Goal: Task Accomplishment & Management: Complete application form

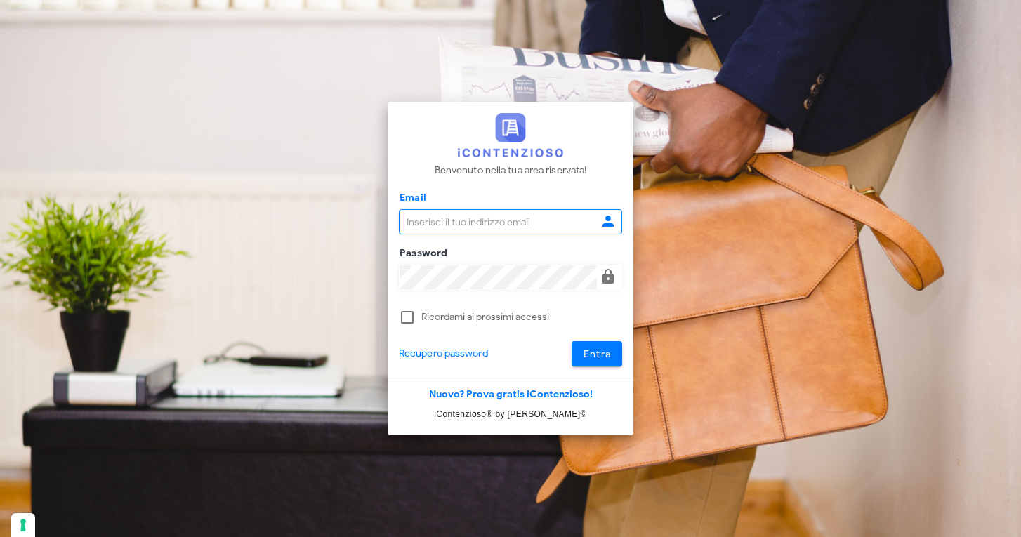
type input "raffaelesolarino@studiosolarino.it"
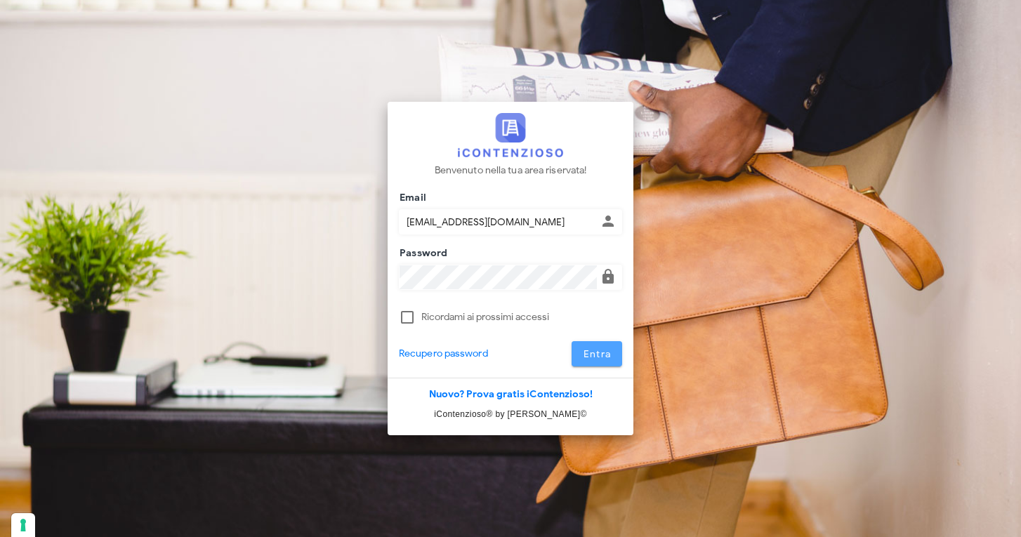
click at [611, 348] on button "Entra" at bounding box center [596, 353] width 51 height 25
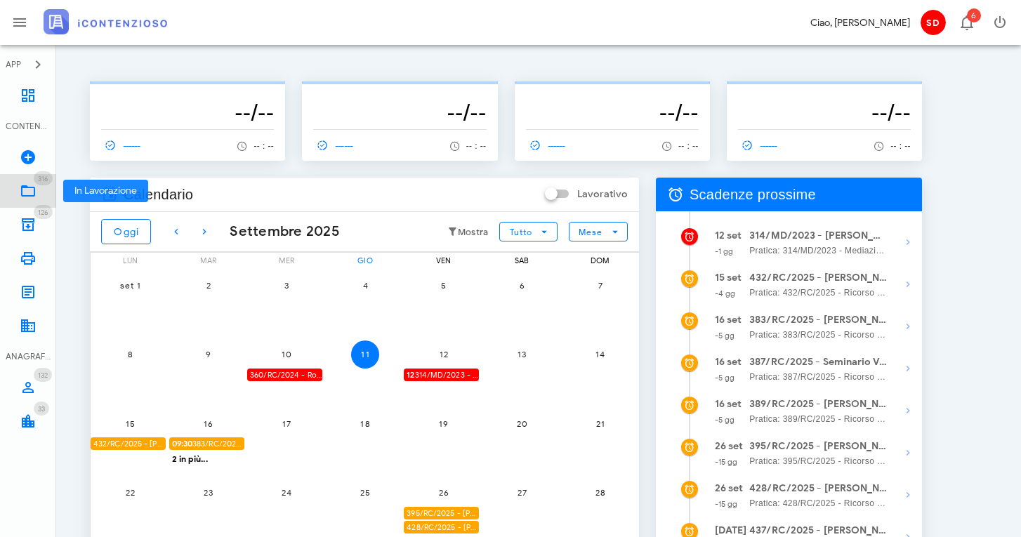
click at [27, 194] on icon at bounding box center [28, 191] width 17 height 17
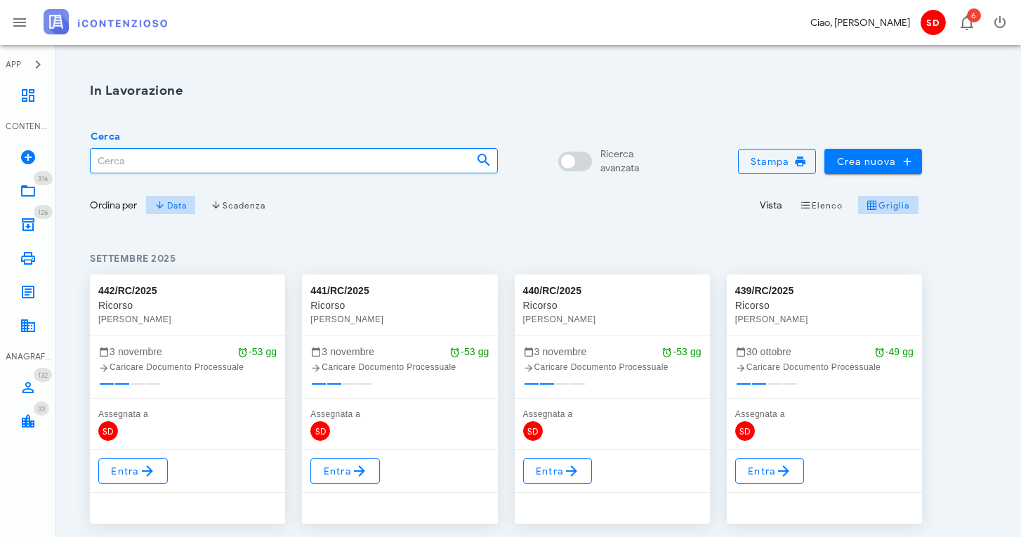
click at [139, 166] on input "Cerca" at bounding box center [278, 161] width 374 height 24
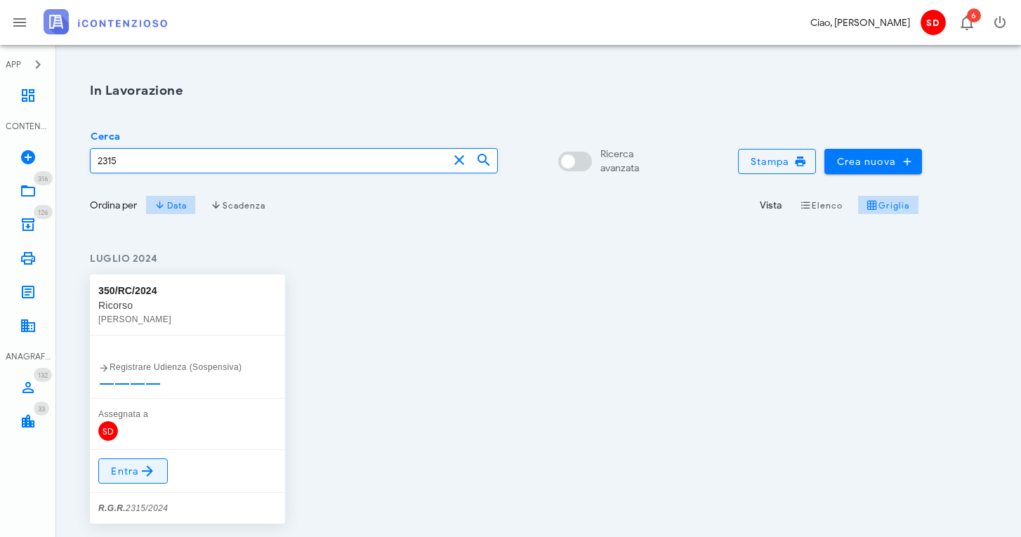
type input "2315"
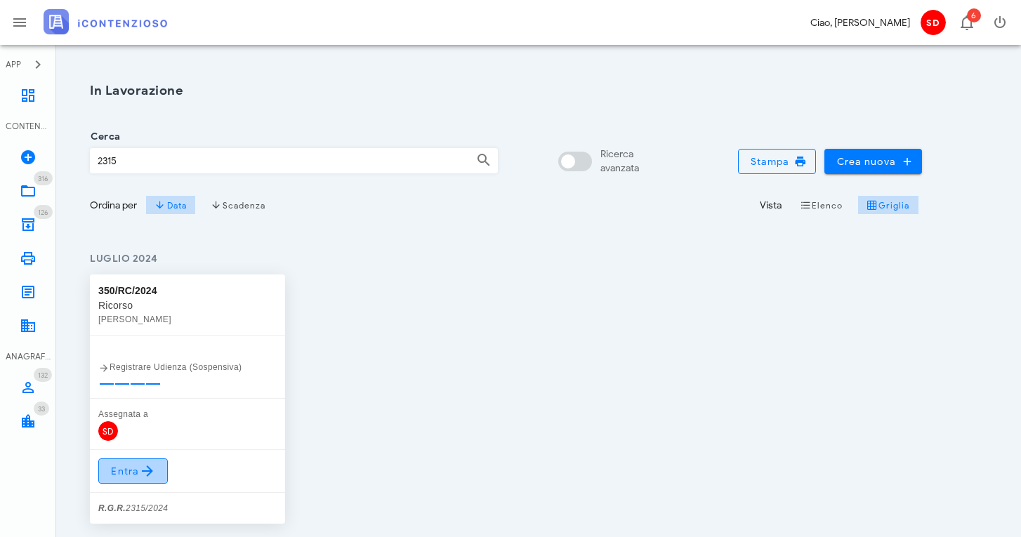
click at [140, 469] on icon at bounding box center [147, 471] width 17 height 17
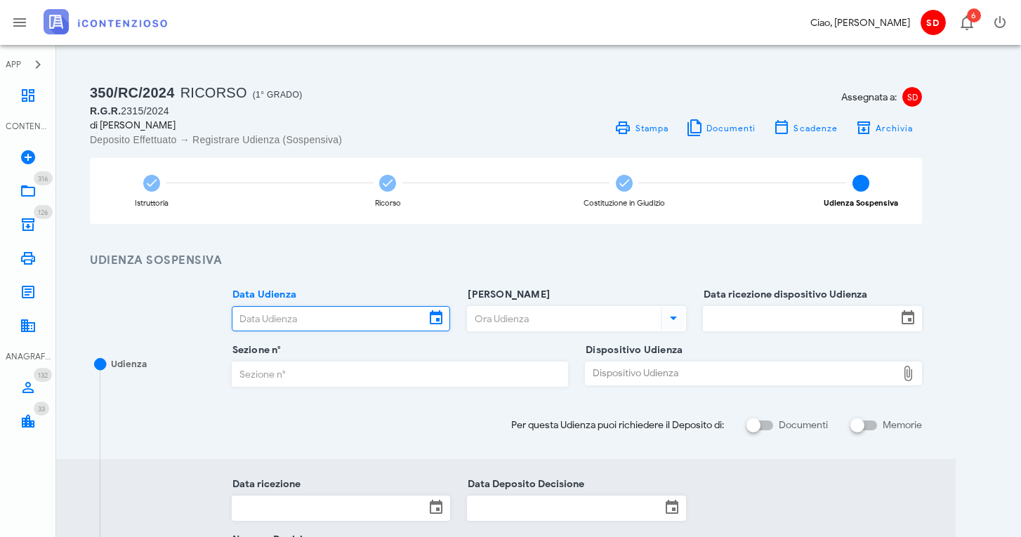
click at [300, 317] on input "Data Udienza" at bounding box center [328, 319] width 193 height 24
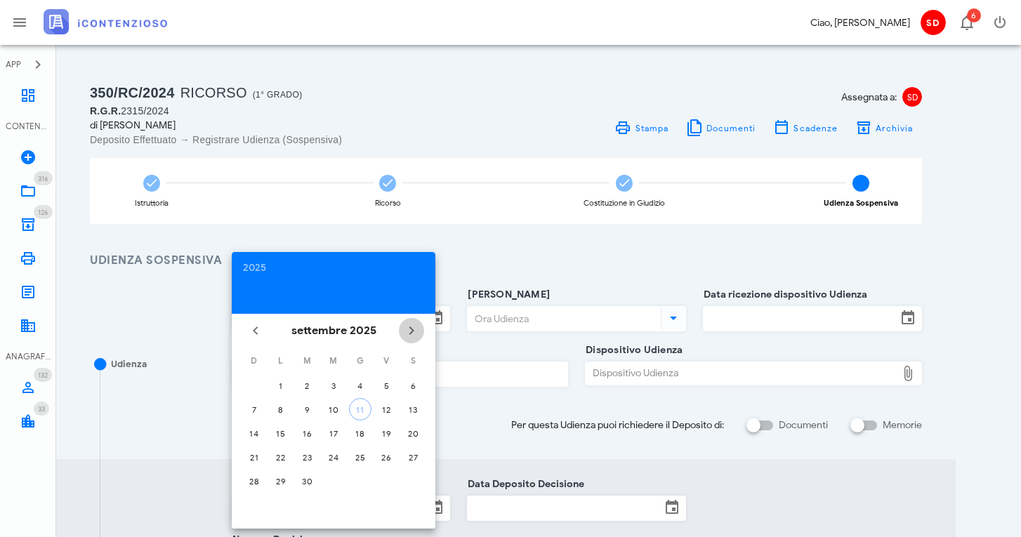
click at [412, 327] on icon "Il prossimo mese" at bounding box center [411, 330] width 17 height 17
click at [387, 432] on div "17" at bounding box center [386, 433] width 22 height 11
type input "17/10/2025"
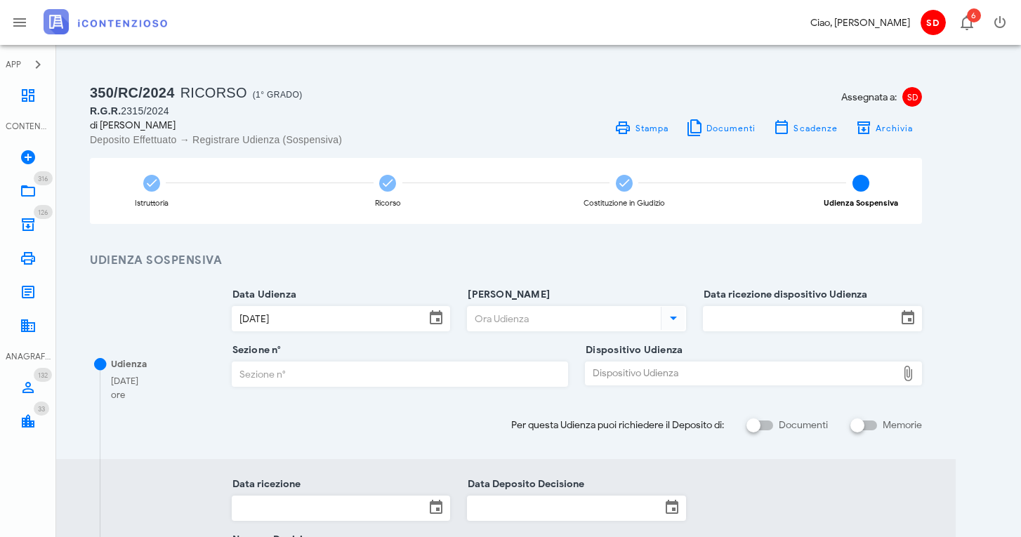
click at [536, 321] on input "Ora Udienza" at bounding box center [562, 319] width 190 height 24
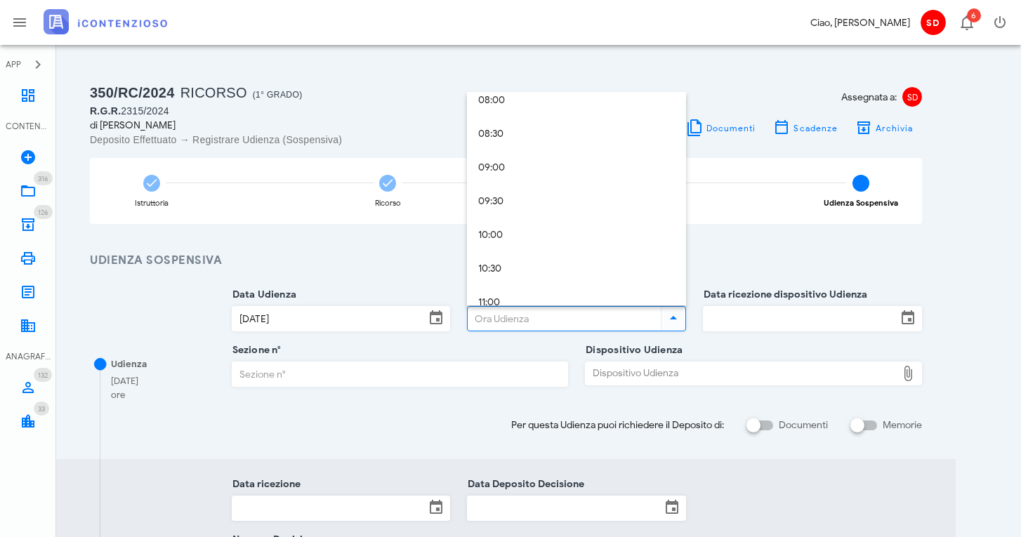
scroll to position [554, 0]
click at [496, 233] on div "10:00" at bounding box center [576, 235] width 197 height 12
type input "10:00"
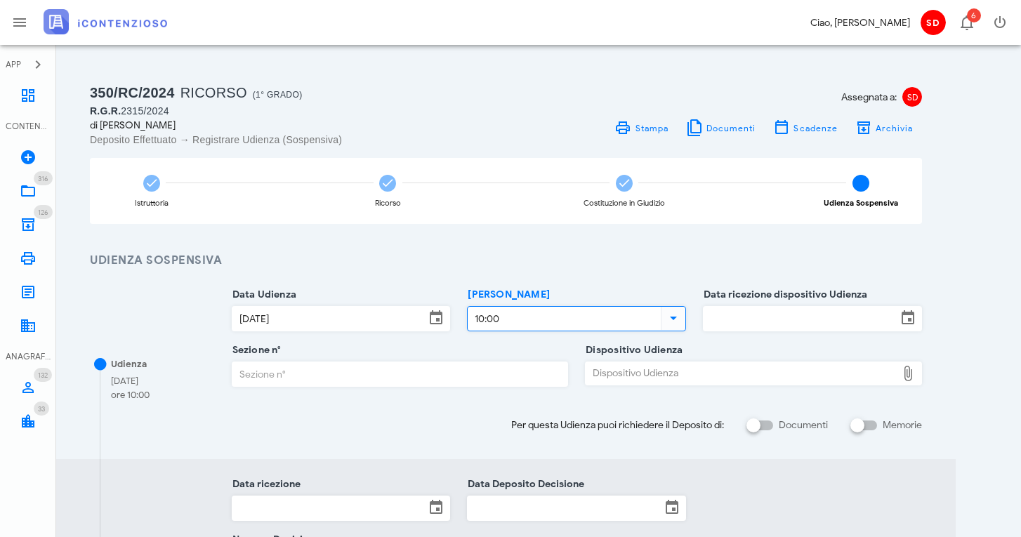
click at [728, 318] on input "Data ricezione dispositivo Udienza" at bounding box center [799, 319] width 193 height 24
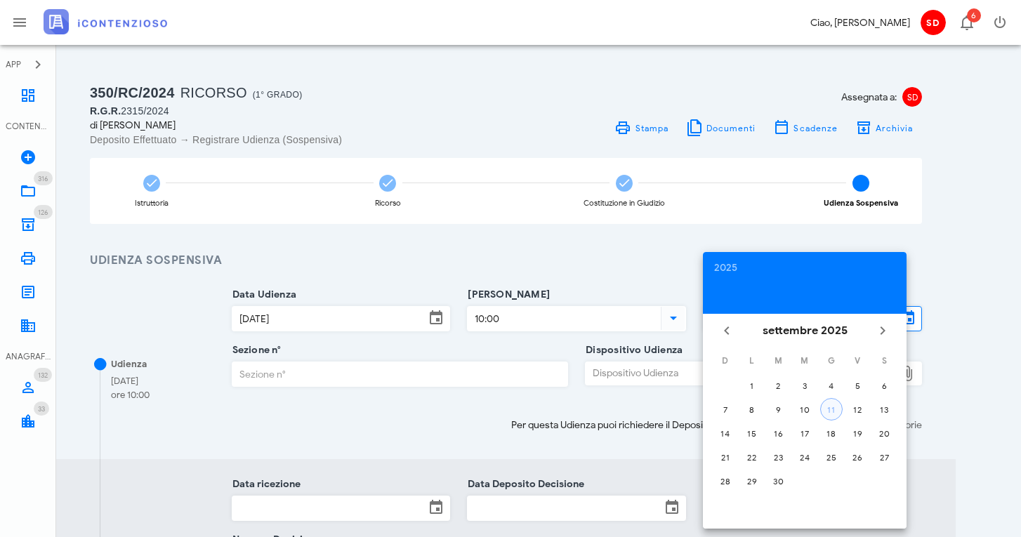
click at [834, 414] on div "11" at bounding box center [831, 409] width 21 height 11
type input "11/09/2025"
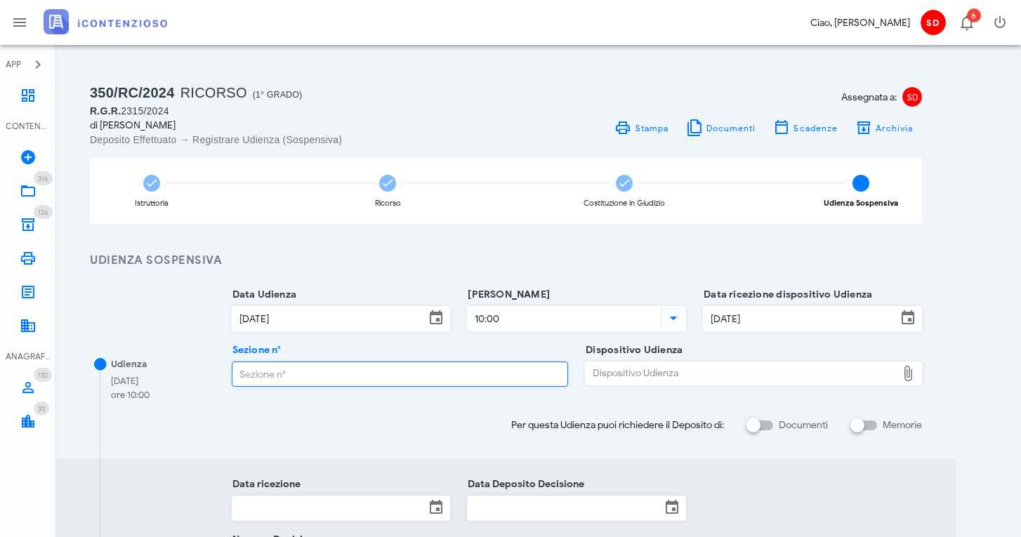
click at [385, 368] on input "Sezione n°" at bounding box center [400, 374] width 336 height 24
type input "4"
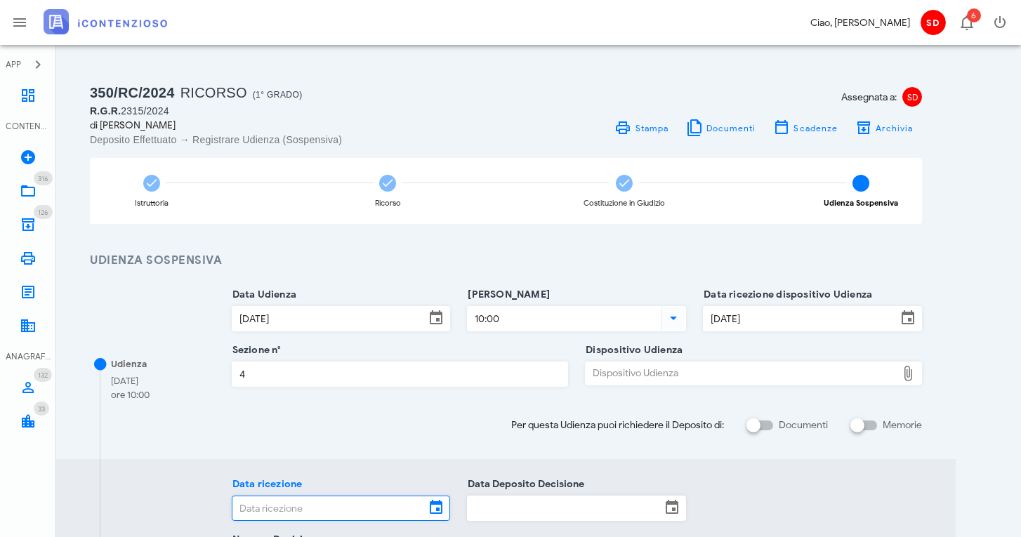
click at [646, 375] on div "Dispositivo Udienza" at bounding box center [740, 373] width 311 height 22
type input "C:\fakepath\AvvTratt___2315_2024.pdf"
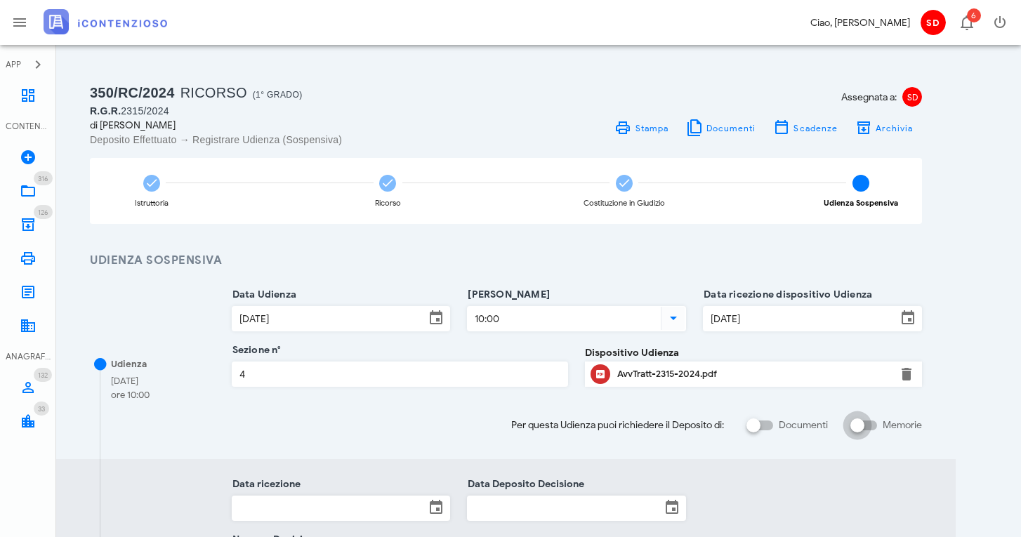
click at [872, 423] on input "Memorie" at bounding box center [863, 425] width 27 height 17
checkbox input "false"
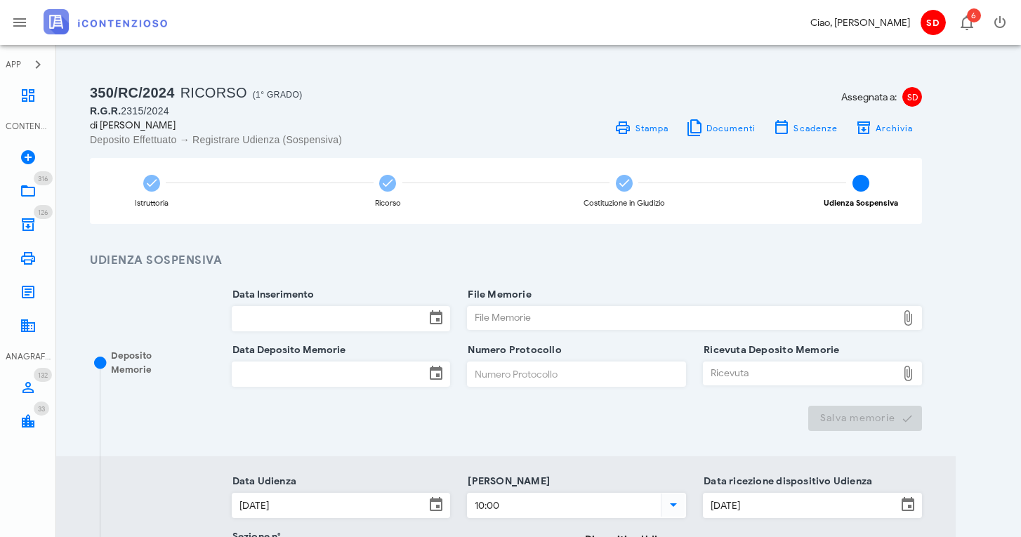
scroll to position [0, 0]
click at [29, 190] on icon at bounding box center [28, 191] width 17 height 17
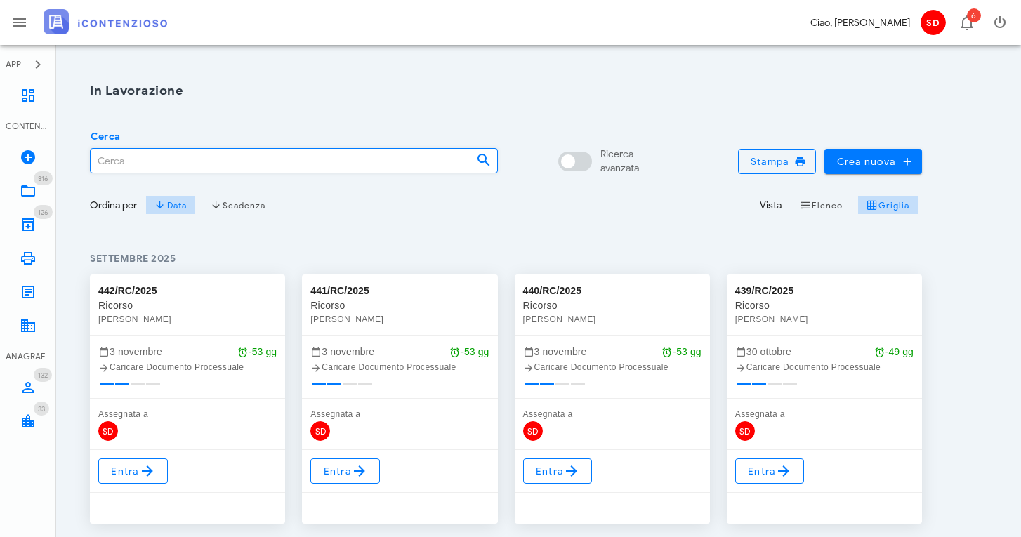
click at [130, 160] on input "Cerca" at bounding box center [278, 161] width 374 height 24
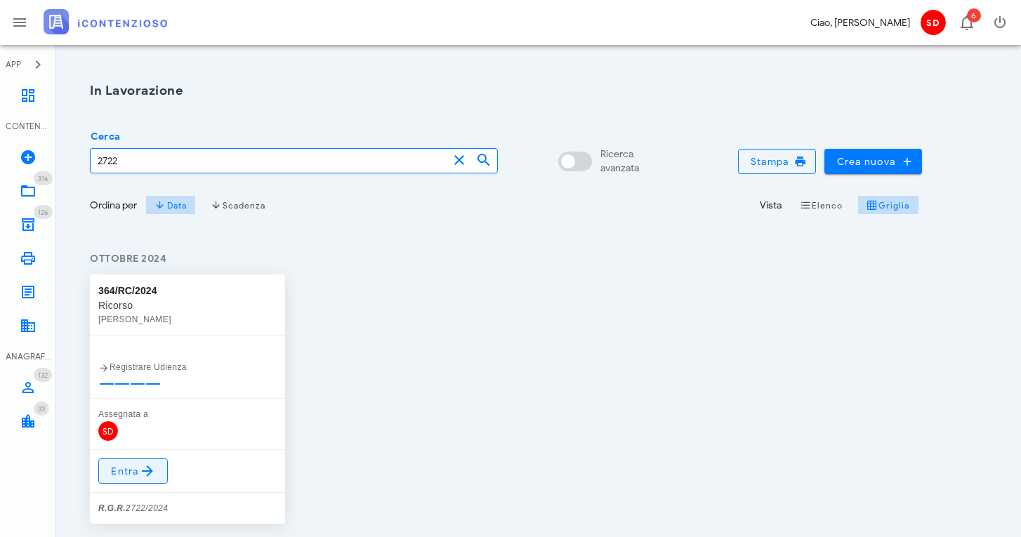
type input "2722"
click at [130, 472] on span "Entra" at bounding box center [133, 471] width 46 height 17
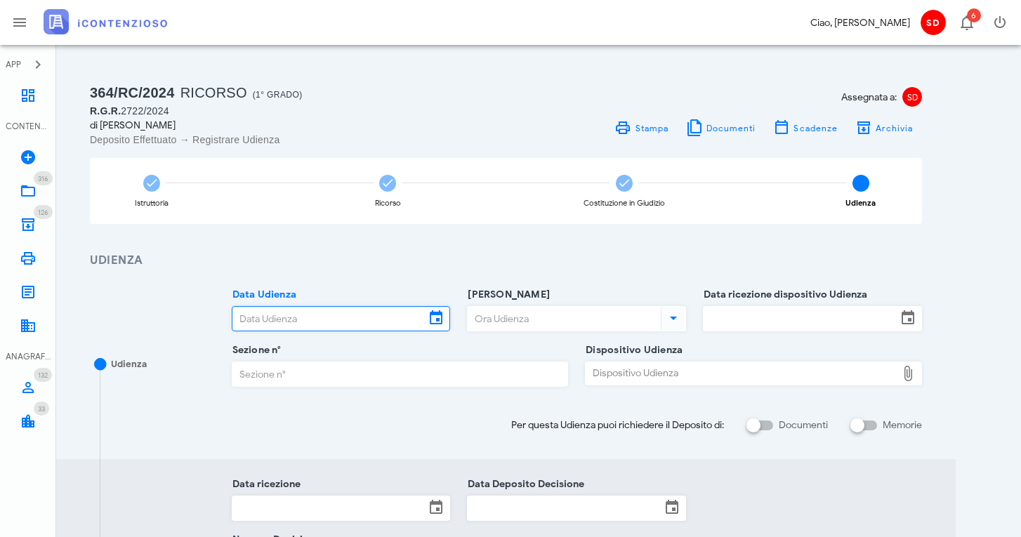
click at [296, 316] on input "Data Udienza" at bounding box center [328, 319] width 193 height 24
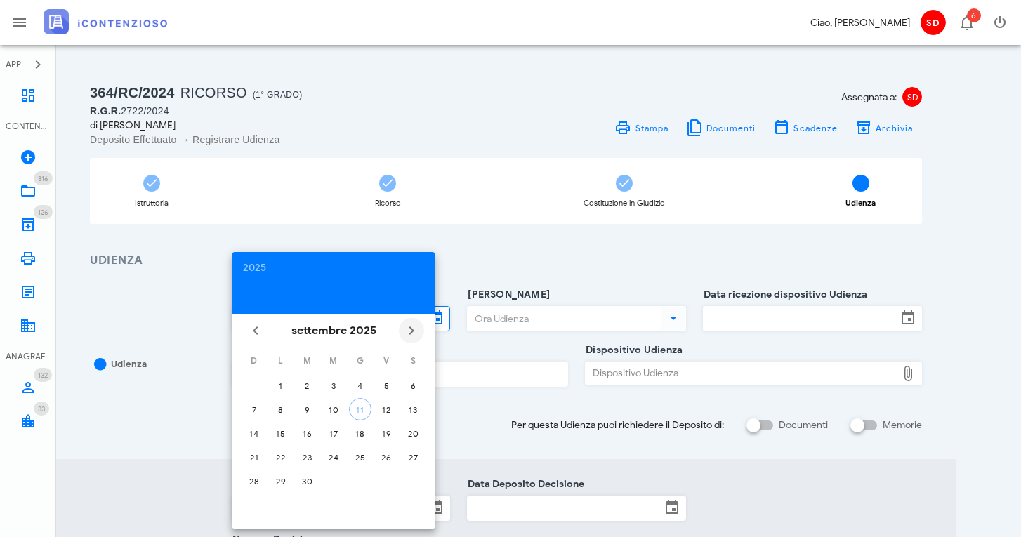
click at [415, 326] on icon "Il prossimo mese" at bounding box center [411, 330] width 17 height 17
click at [388, 433] on div "17" at bounding box center [386, 433] width 22 height 11
type input "[DATE]"
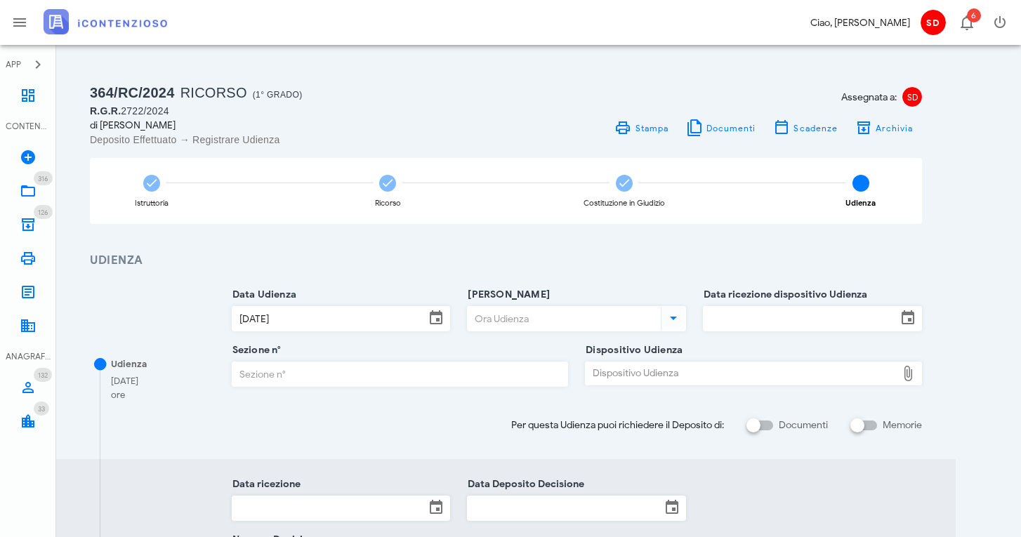
click at [529, 323] on input "[PERSON_NAME]" at bounding box center [562, 319] width 190 height 24
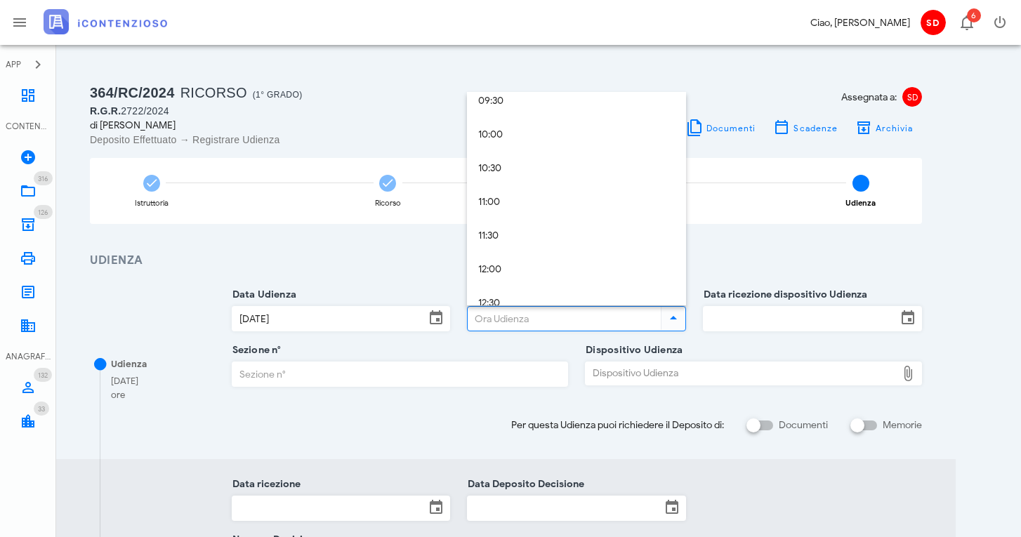
scroll to position [658, 0]
click at [503, 229] on div "11:30" at bounding box center [576, 231] width 197 height 12
type input "11:30"
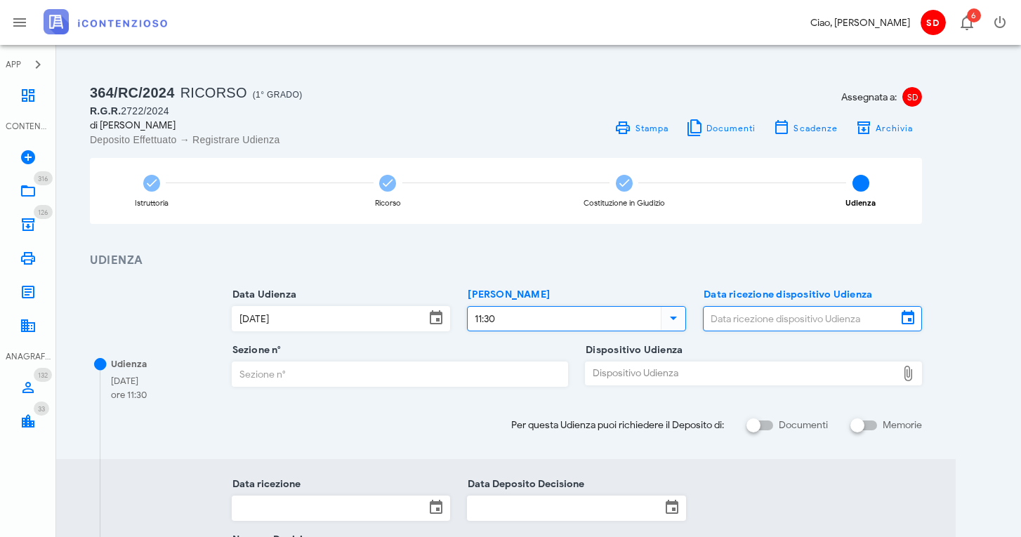
click at [762, 314] on input "Data ricezione dispositivo Udienza" at bounding box center [799, 319] width 193 height 24
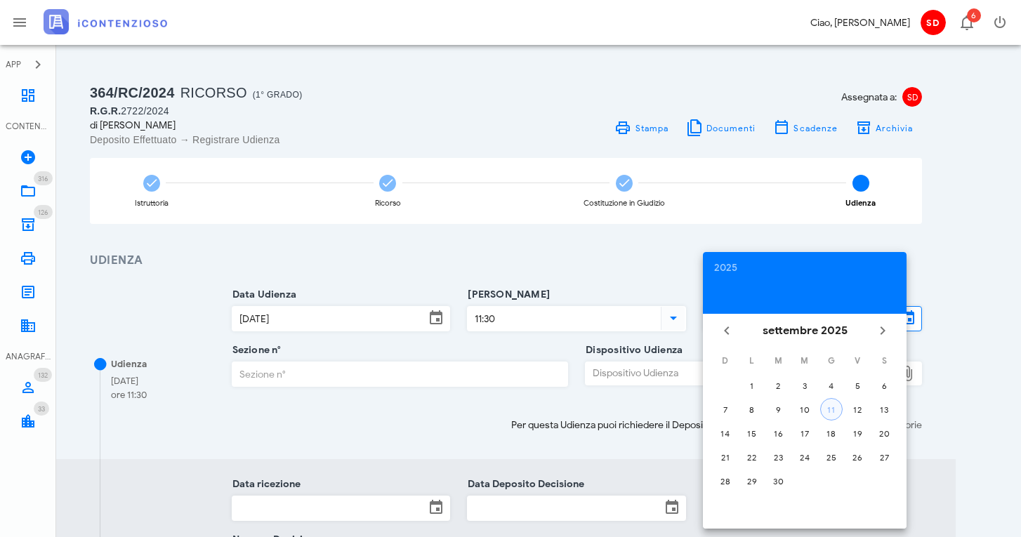
click at [827, 410] on div "11" at bounding box center [831, 409] width 21 height 11
type input "[DATE]"
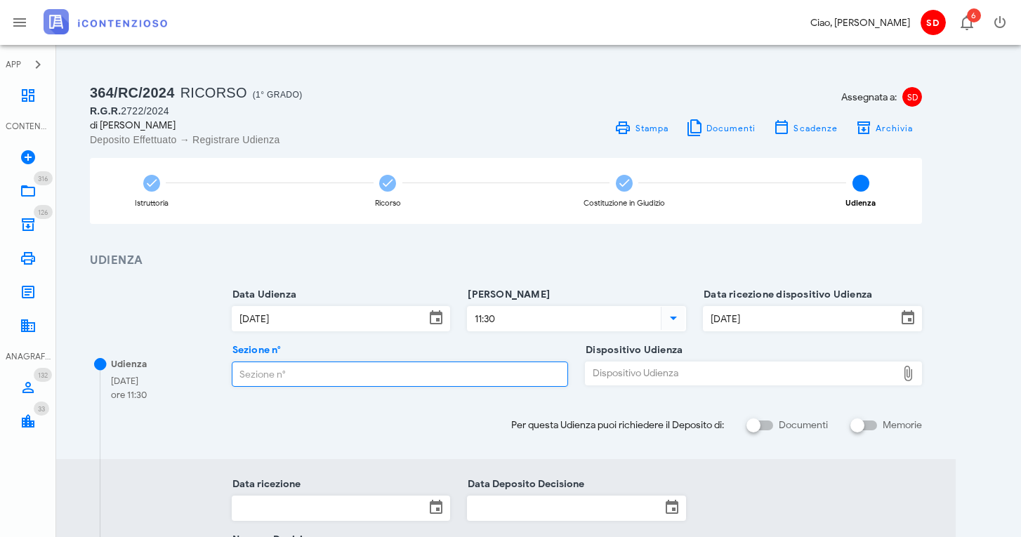
click at [381, 372] on input "Sezione n°" at bounding box center [400, 374] width 336 height 24
type input "4"
click at [656, 368] on div "Dispositivo Udienza" at bounding box center [740, 373] width 311 height 22
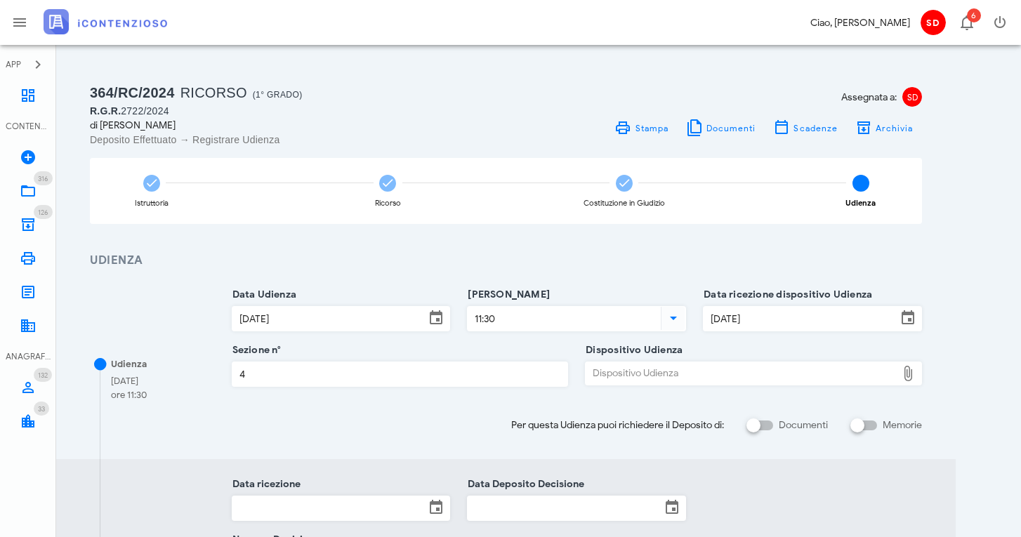
type input "C:\fakepath\AvvTratt___2722_2024.pdf"
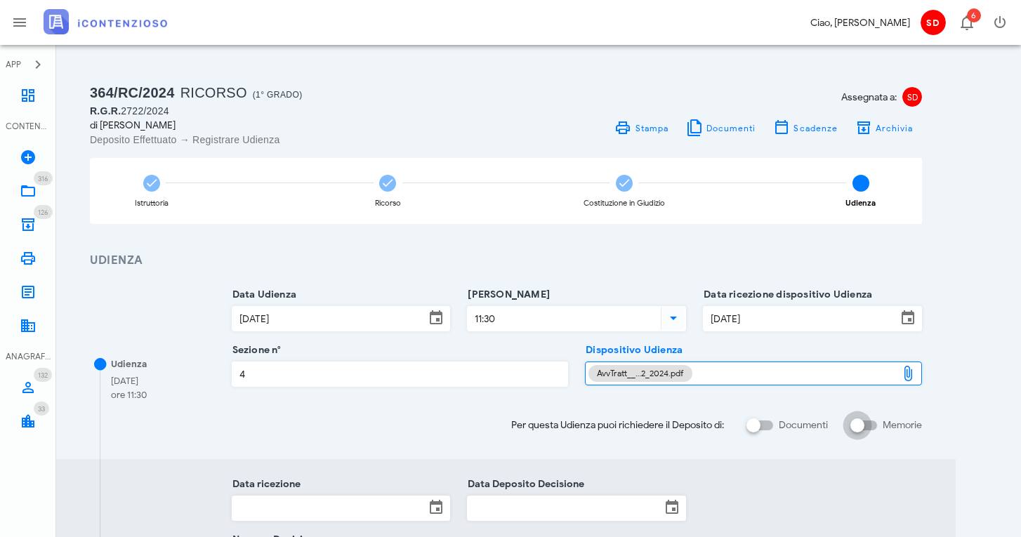
click at [869, 423] on div at bounding box center [857, 425] width 24 height 24
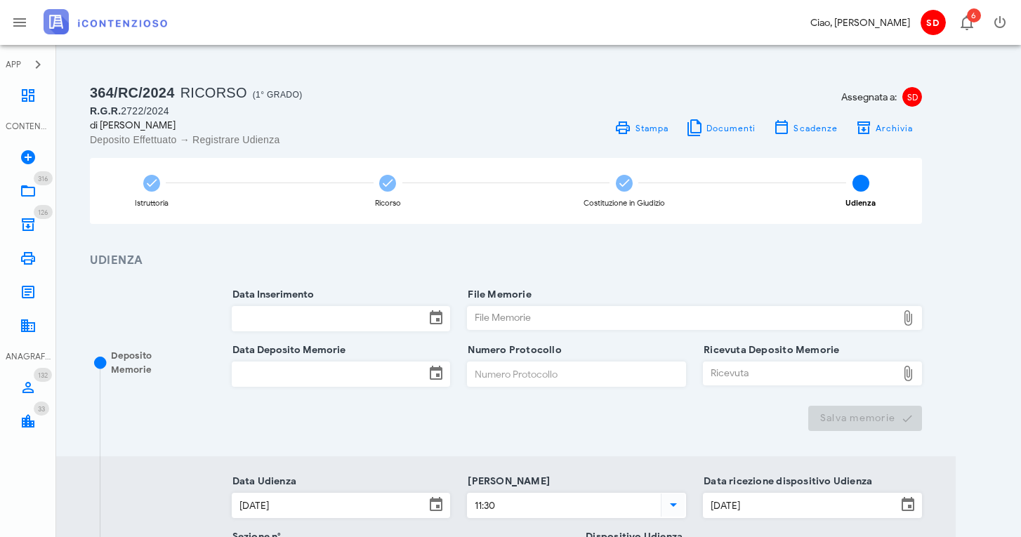
checkbox input "true"
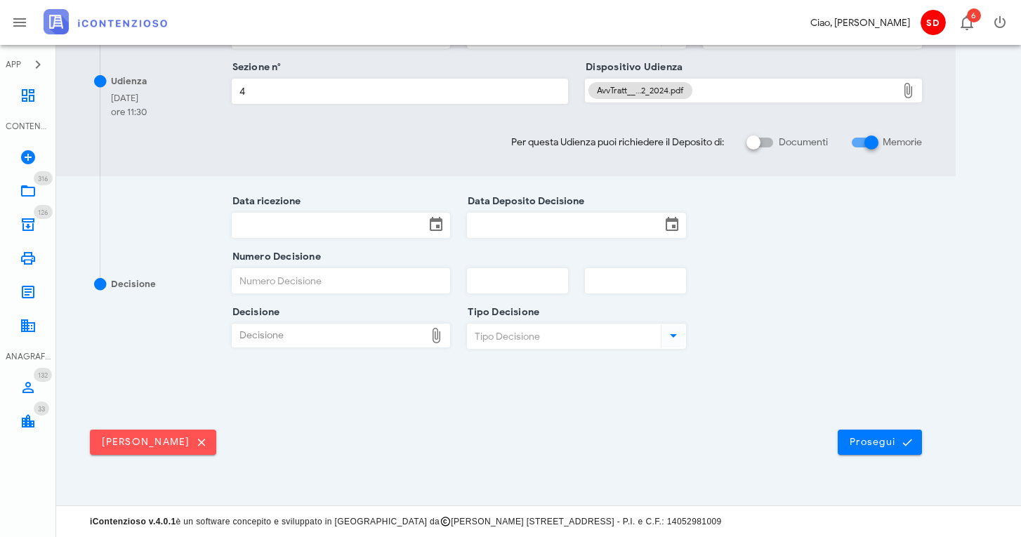
scroll to position [469, 0]
click at [874, 437] on span "Prosegui" at bounding box center [880, 443] width 62 height 13
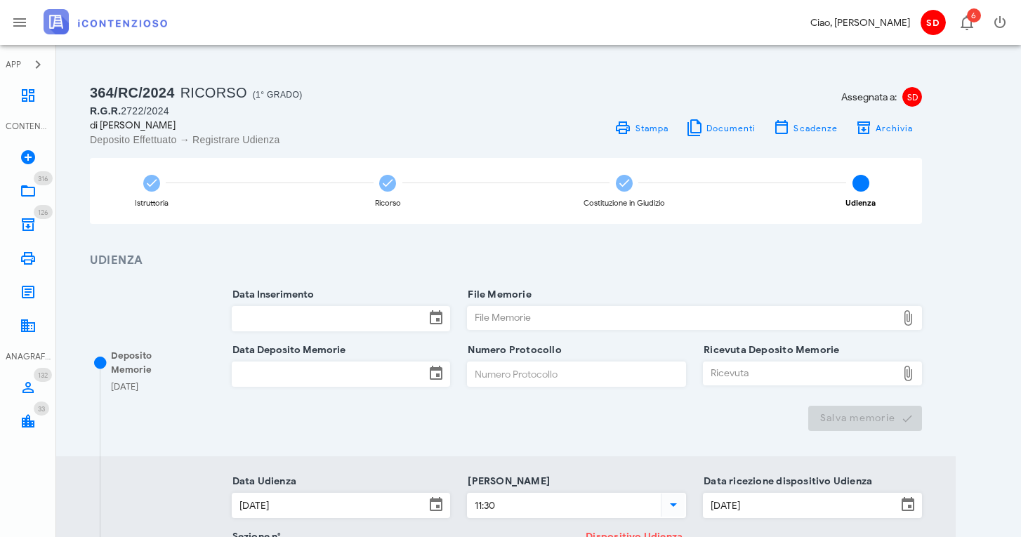
scroll to position [0, 0]
